Goal: Navigation & Orientation: Find specific page/section

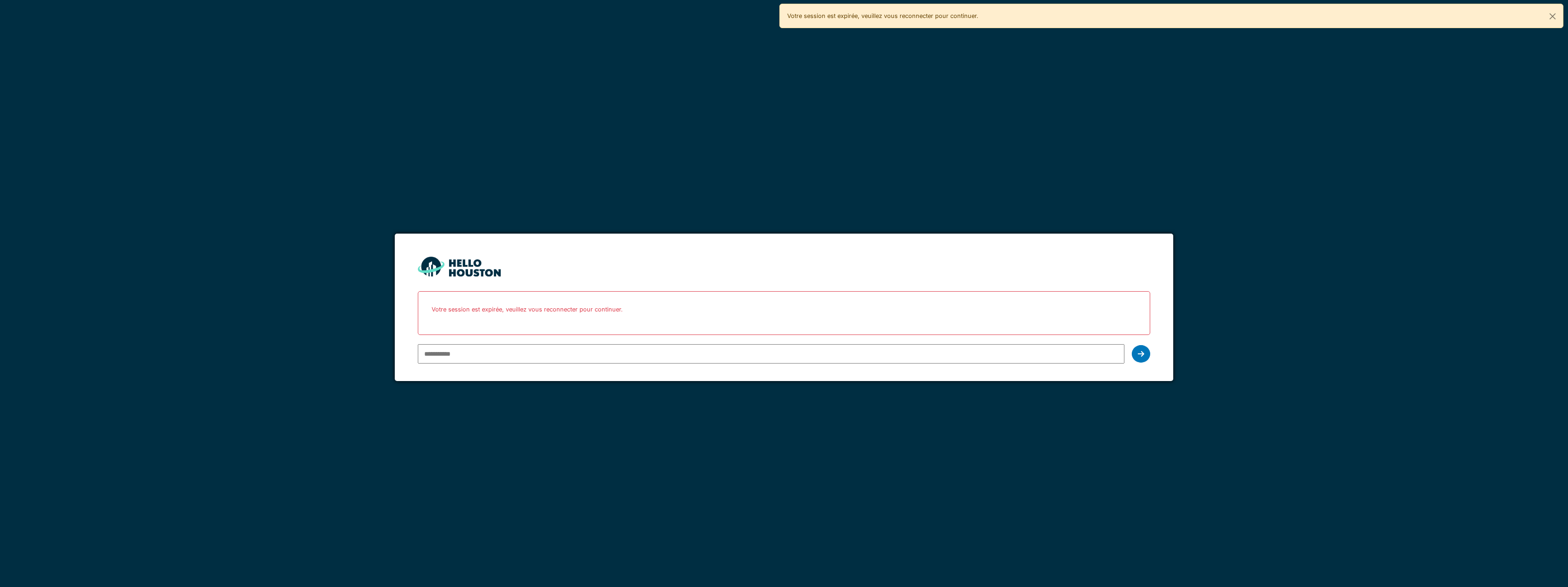
click at [484, 356] on input "email" at bounding box center [771, 354] width 706 height 19
type input "**********"
click at [1135, 356] on div at bounding box center [1141, 354] width 18 height 18
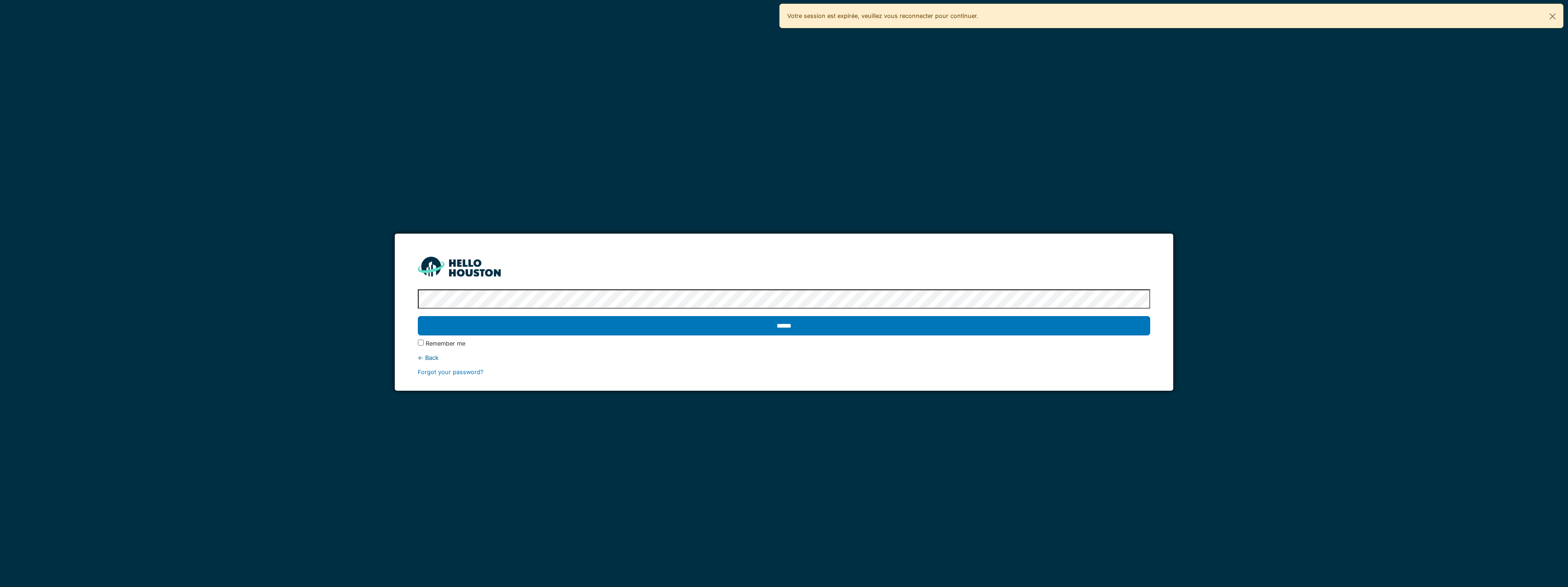
click at [418, 297] on protonpass-control-9c3a at bounding box center [418, 300] width 0 height 7
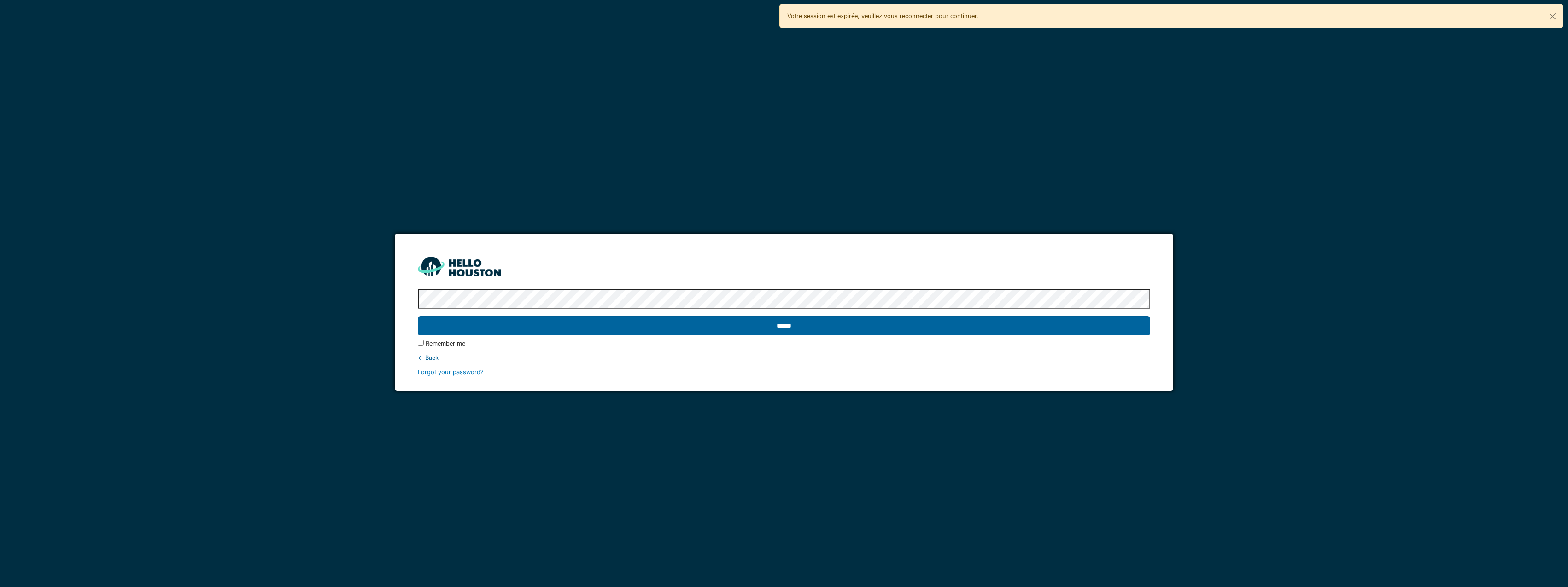
click at [919, 327] on input "******" at bounding box center [783, 326] width 732 height 19
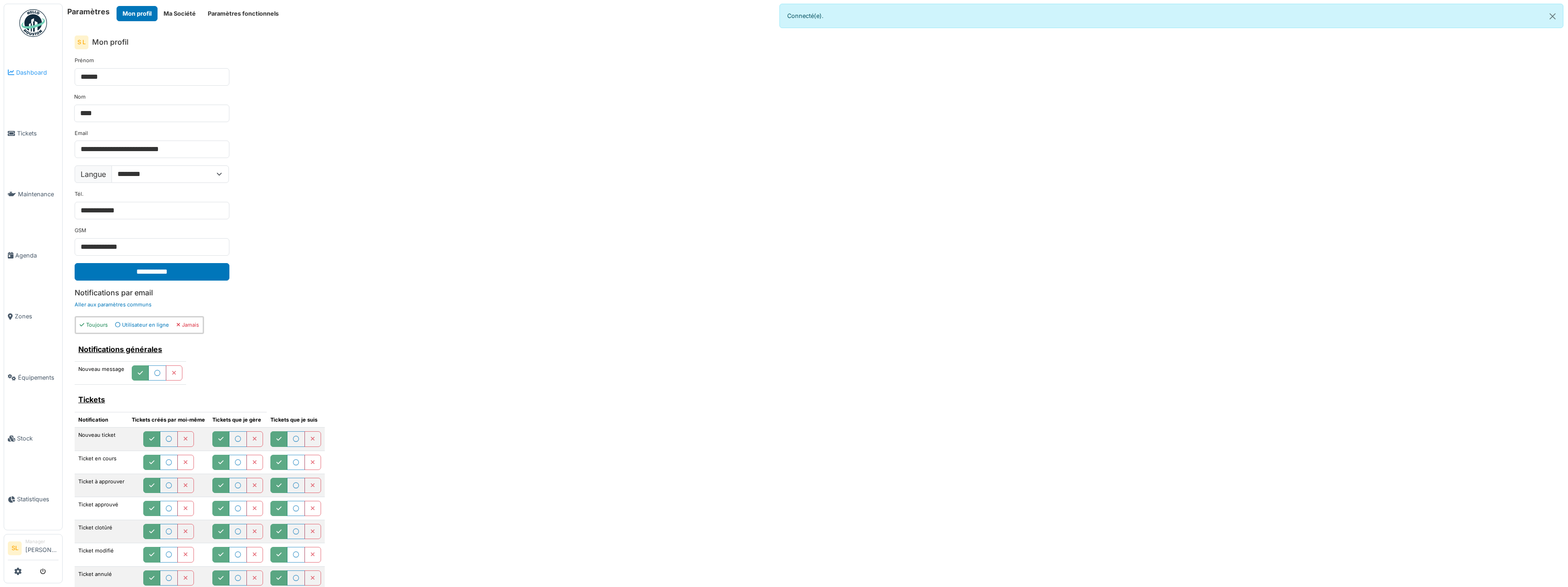
click at [18, 73] on span "Dashboard" at bounding box center [37, 72] width 43 height 9
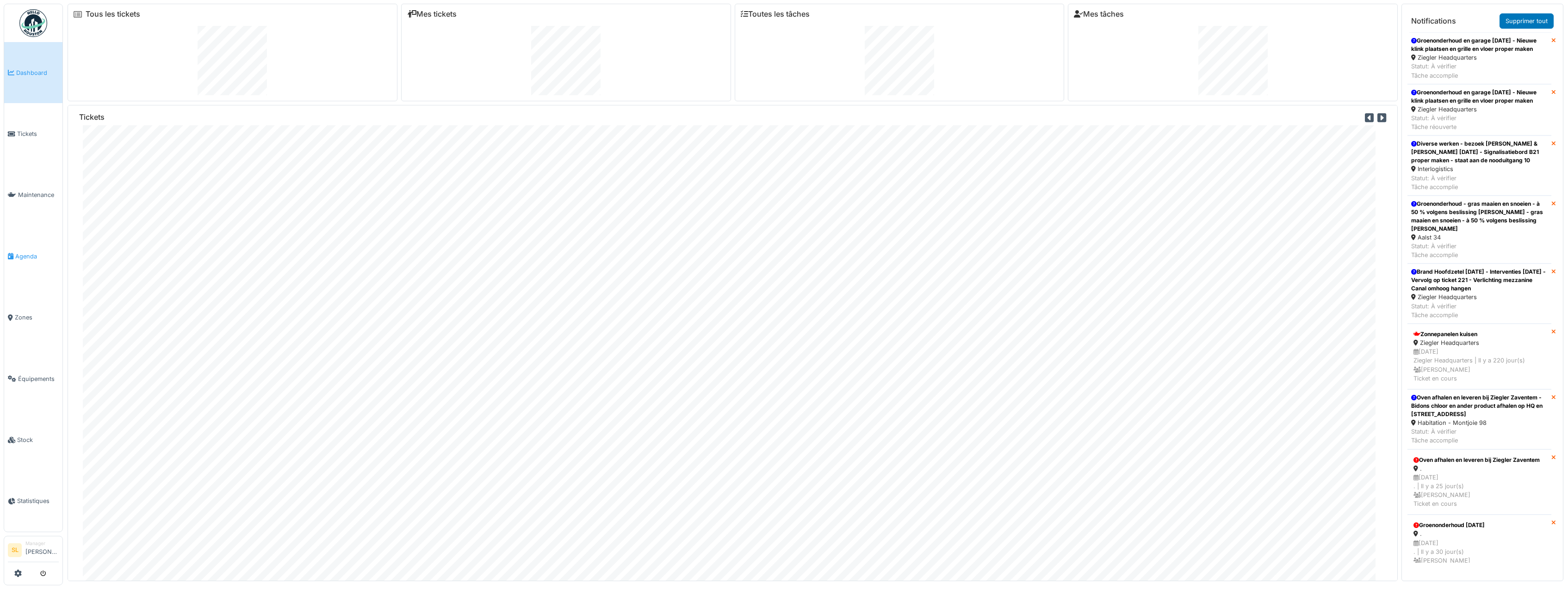
click at [37, 245] on link "Agenda" at bounding box center [33, 256] width 58 height 61
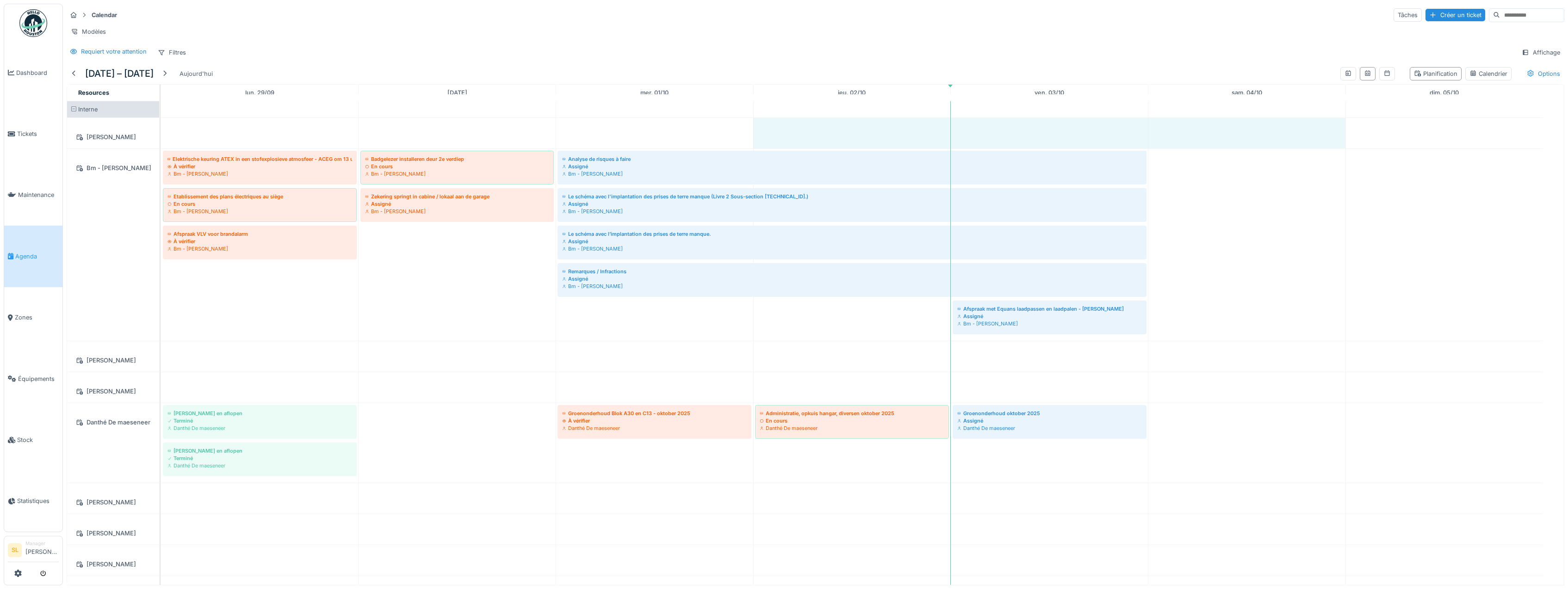
drag, startPoint x: 1182, startPoint y: 126, endPoint x: 910, endPoint y: 139, distance: 272.3
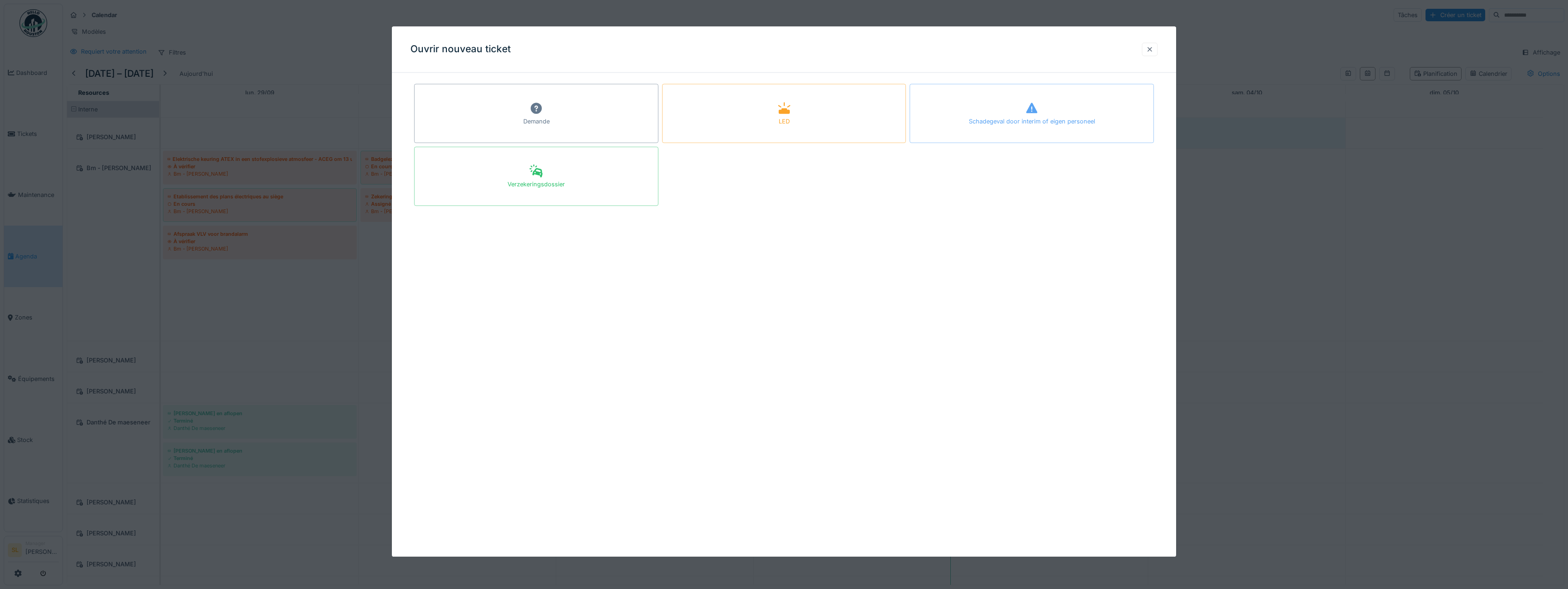
click at [1161, 53] on div "Ouvrir nouveau ticket" at bounding box center [784, 49] width 784 height 46
click at [1154, 48] on div at bounding box center [1149, 49] width 7 height 9
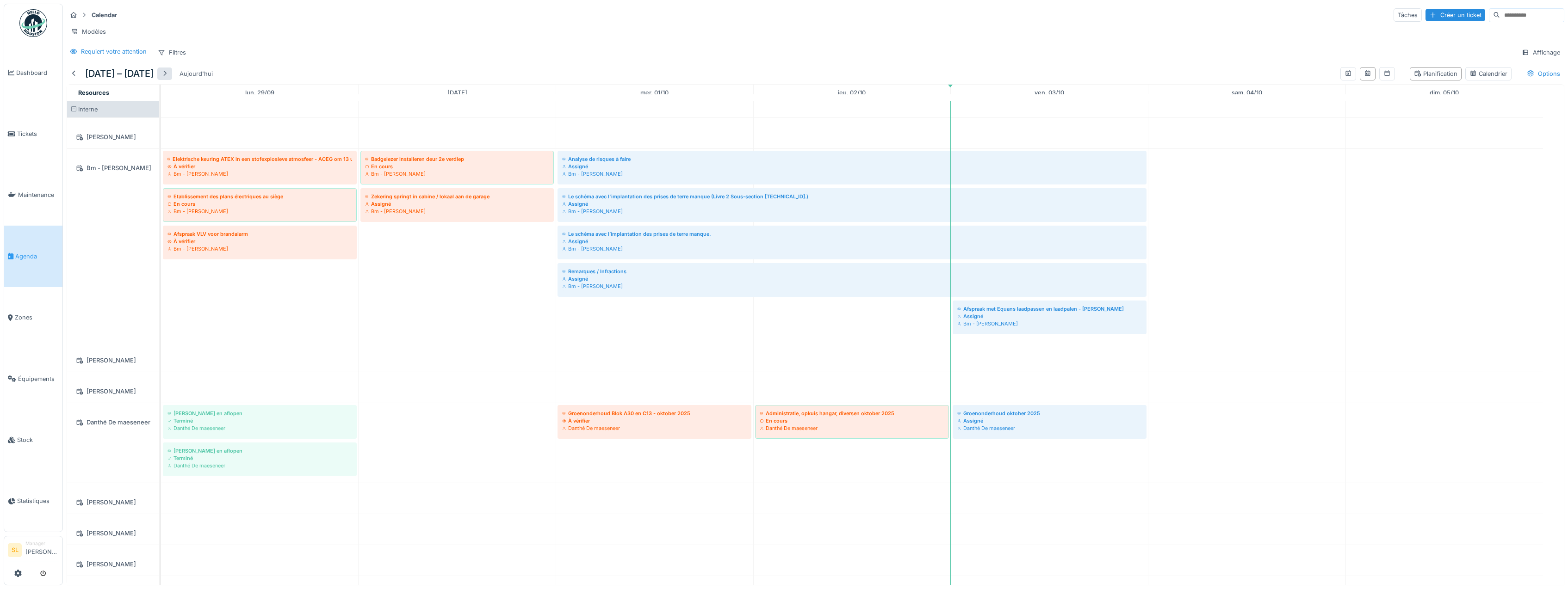
click at [168, 78] on div at bounding box center [164, 74] width 7 height 9
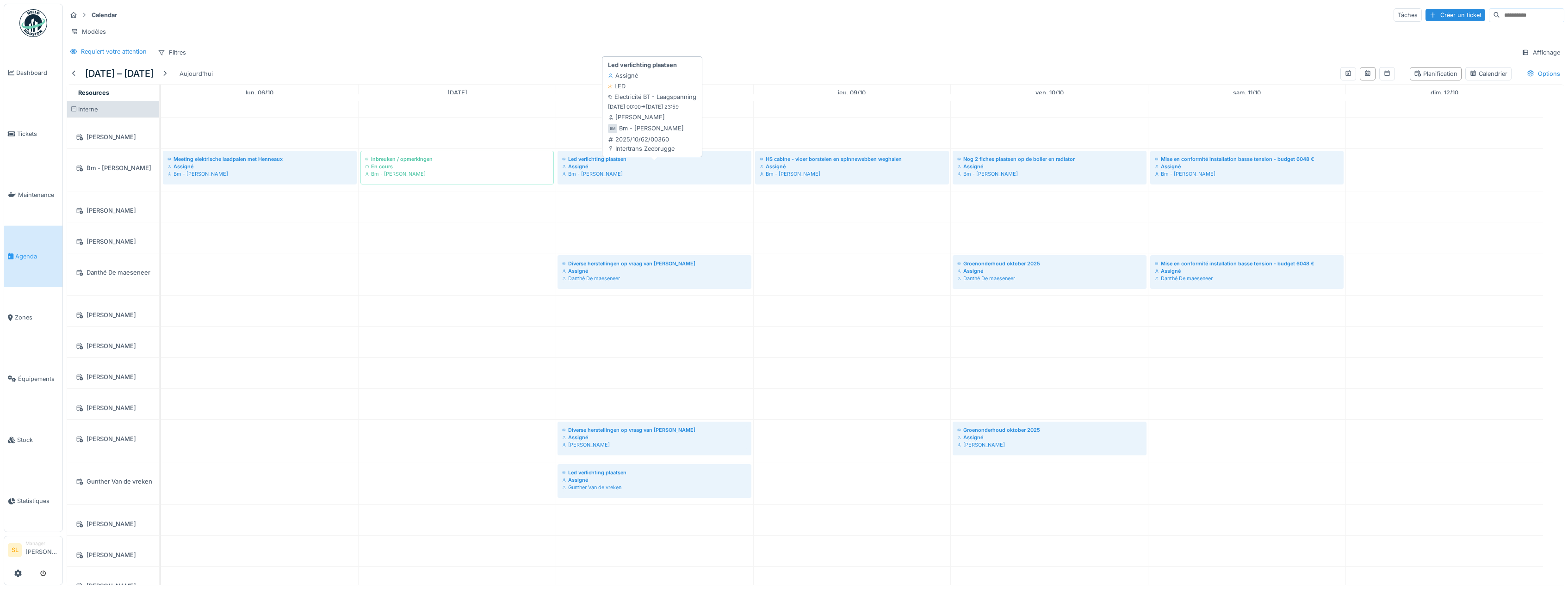
click at [613, 170] on div "Assigné" at bounding box center [654, 166] width 185 height 7
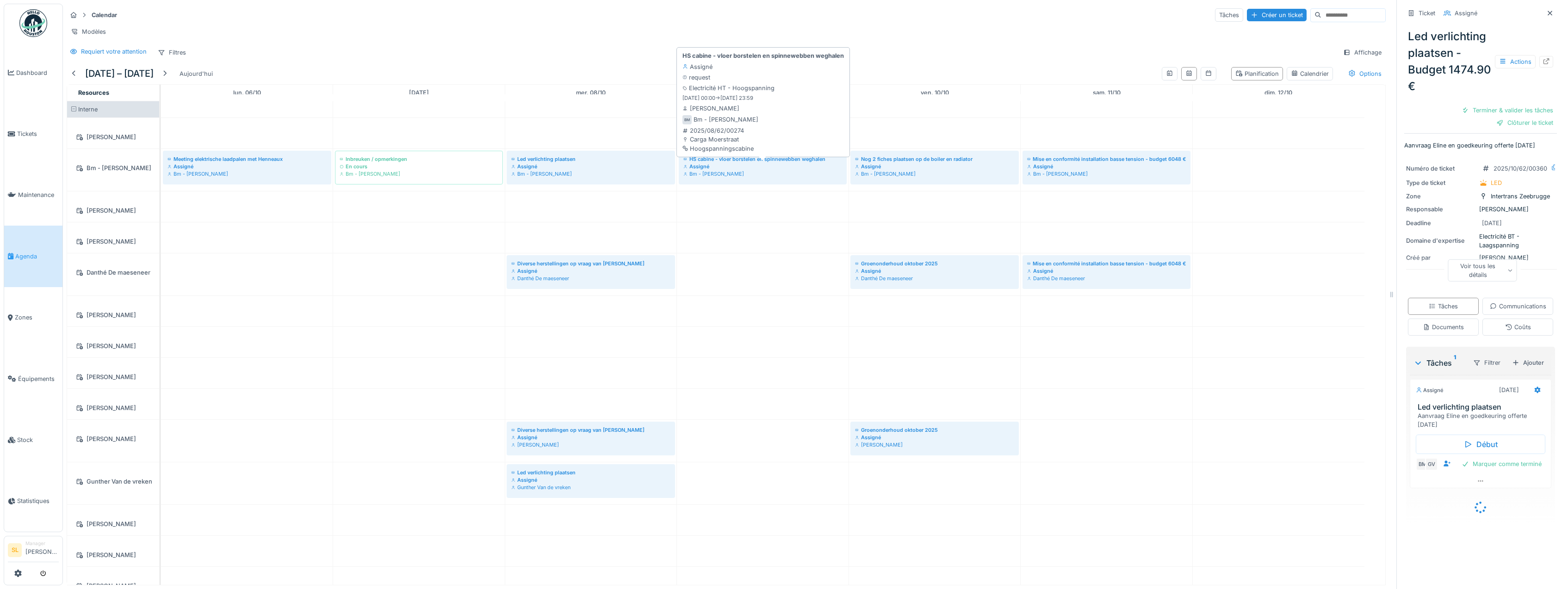
click at [737, 178] on div "Bm - bertrand Mercier" at bounding box center [763, 174] width 159 height 7
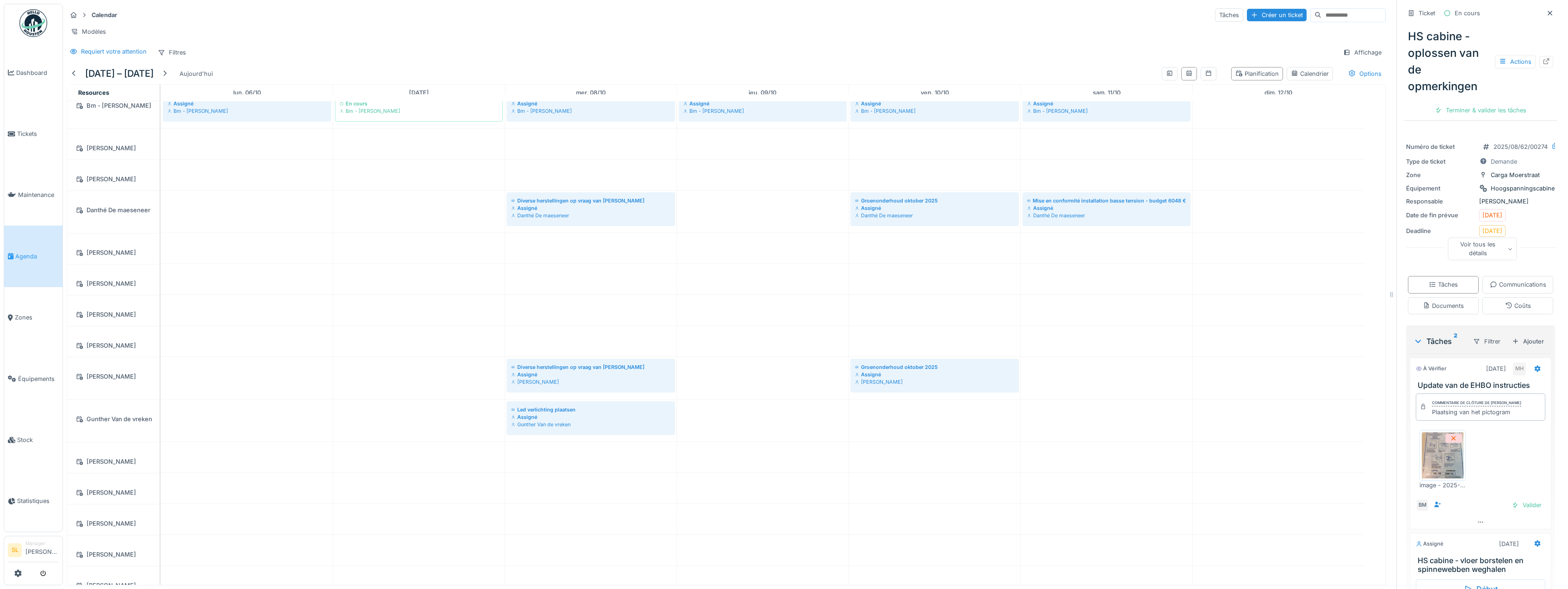
scroll to position [63, 0]
